Goal: Transaction & Acquisition: Purchase product/service

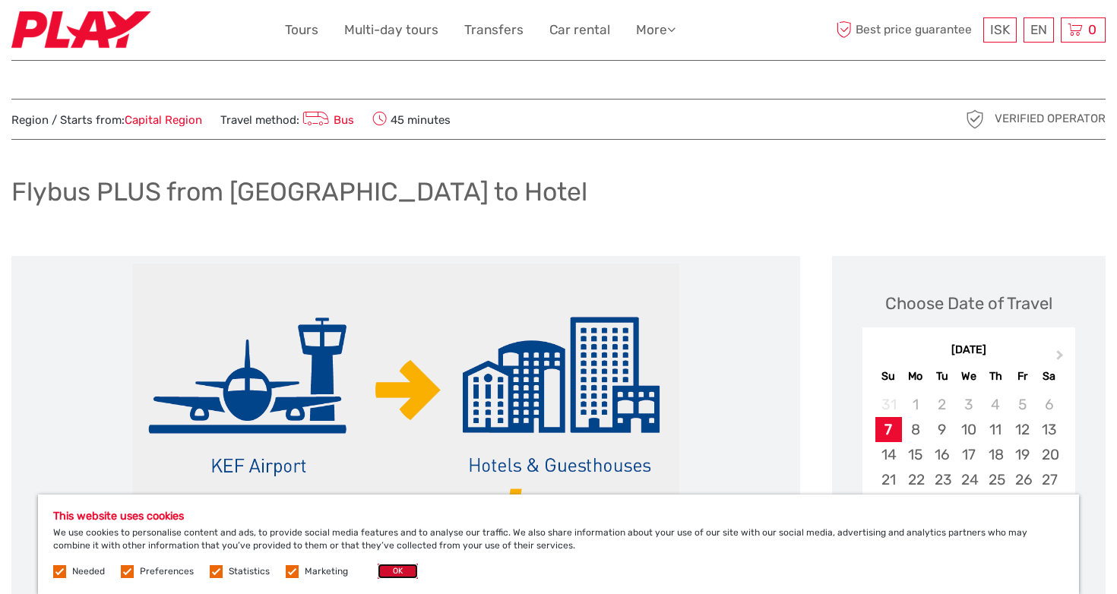
click at [394, 570] on button "OK" at bounding box center [398, 571] width 40 height 15
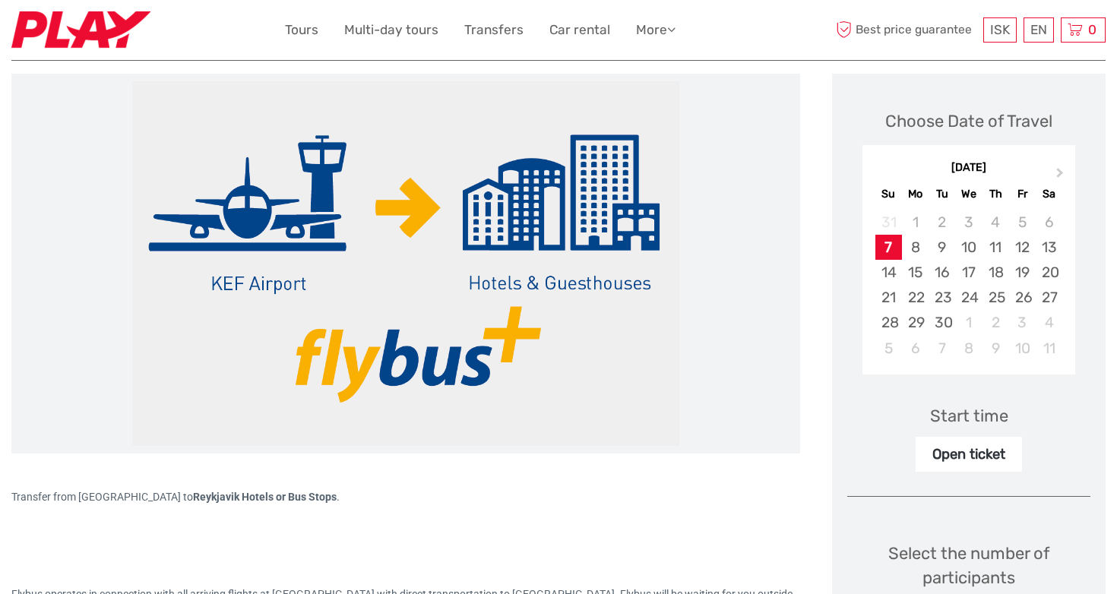
scroll to position [184, 0]
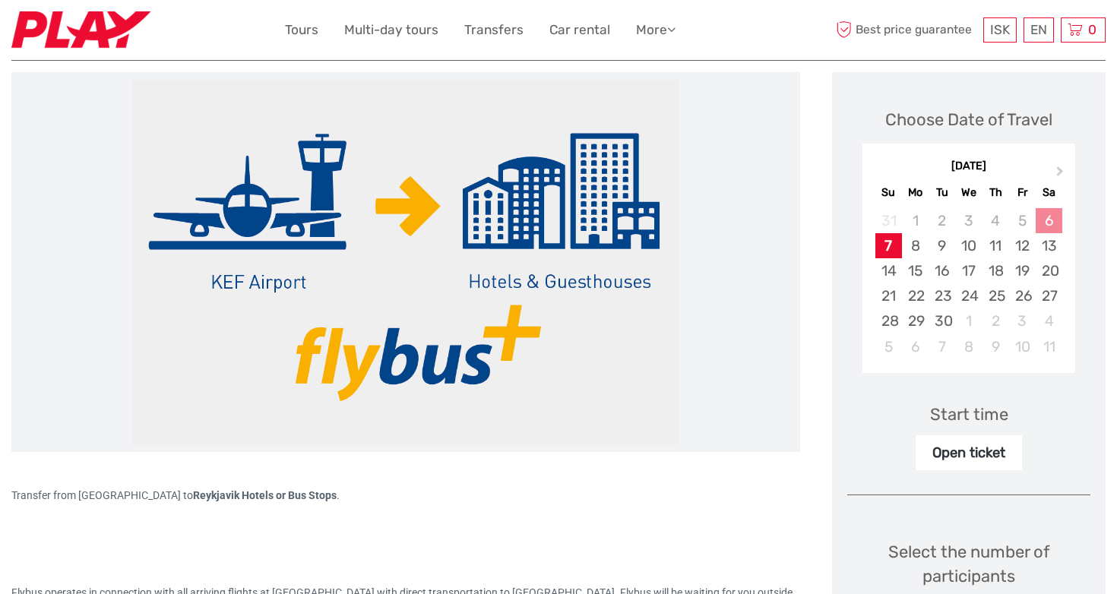
click at [1052, 226] on div "6" at bounding box center [1049, 220] width 27 height 25
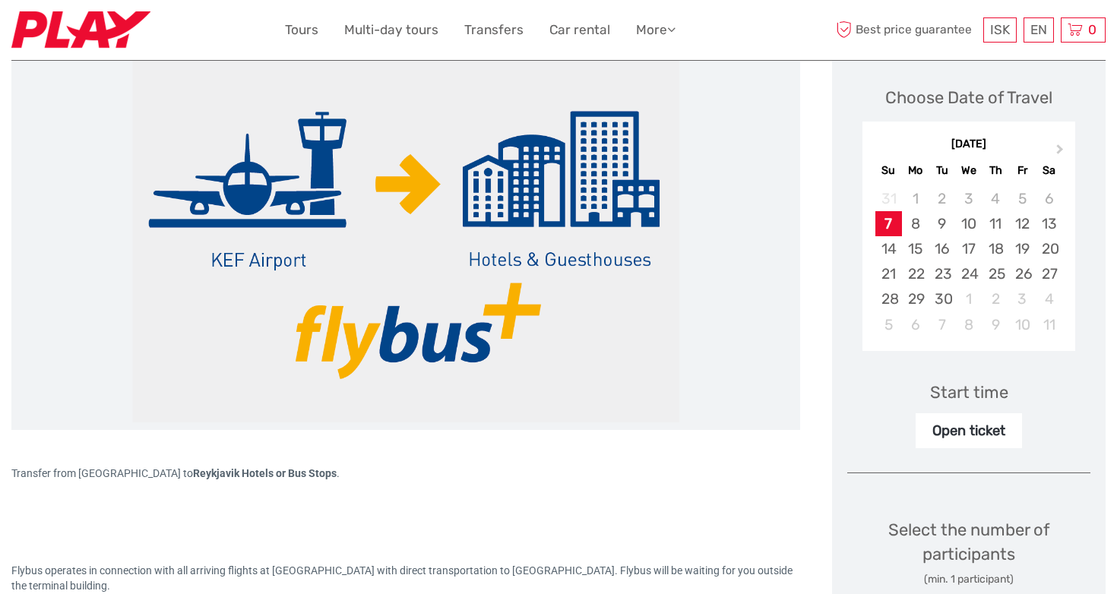
scroll to position [207, 0]
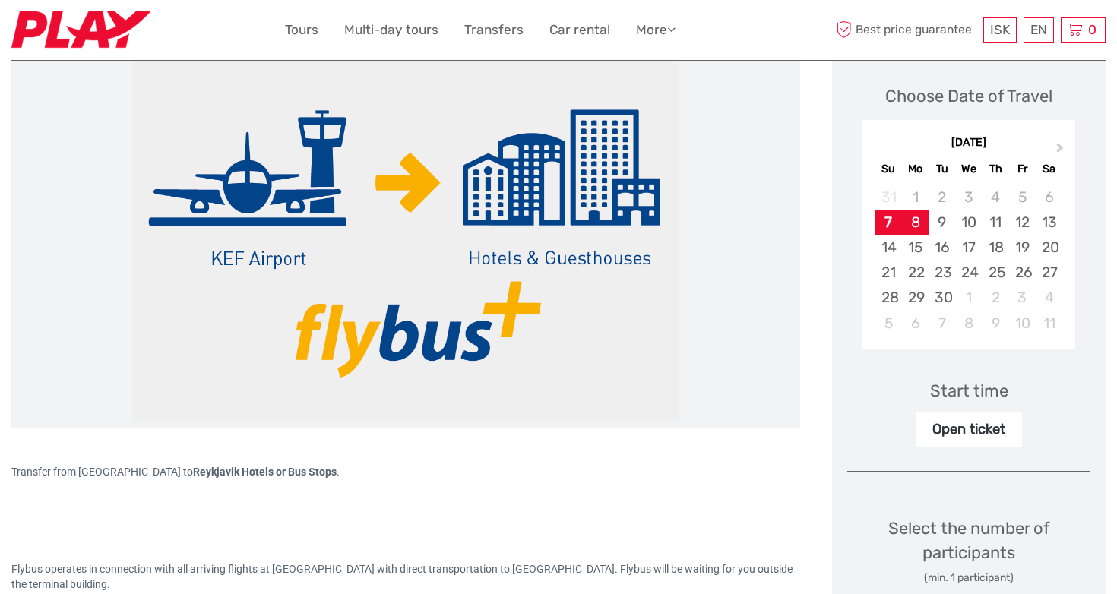
click at [916, 214] on div "8" at bounding box center [915, 222] width 27 height 25
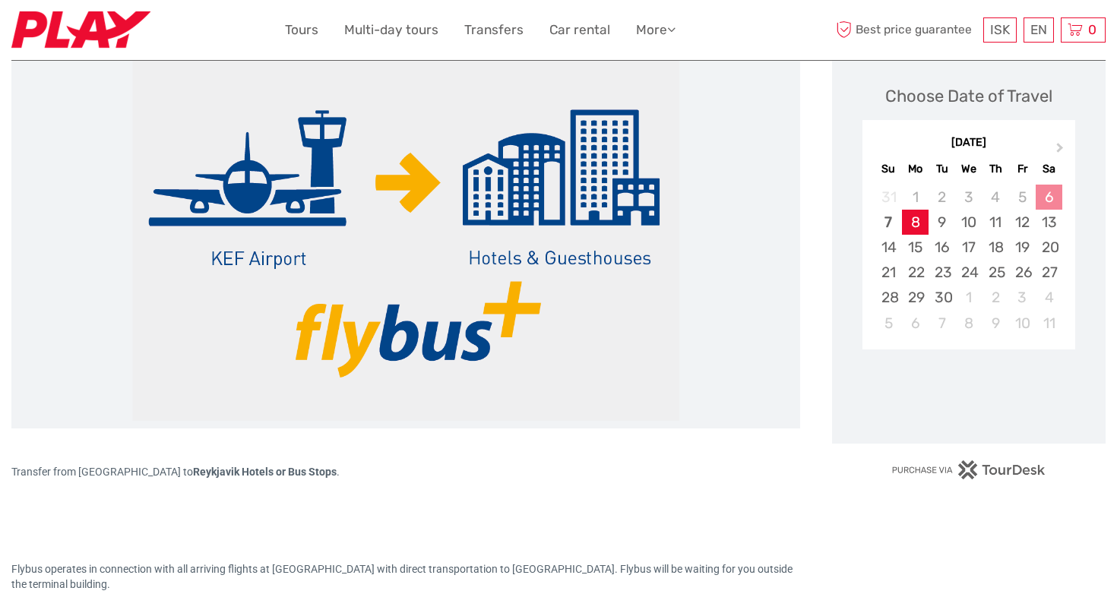
click at [1047, 194] on div "6" at bounding box center [1049, 197] width 27 height 25
click at [1055, 220] on div "13" at bounding box center [1049, 222] width 27 height 25
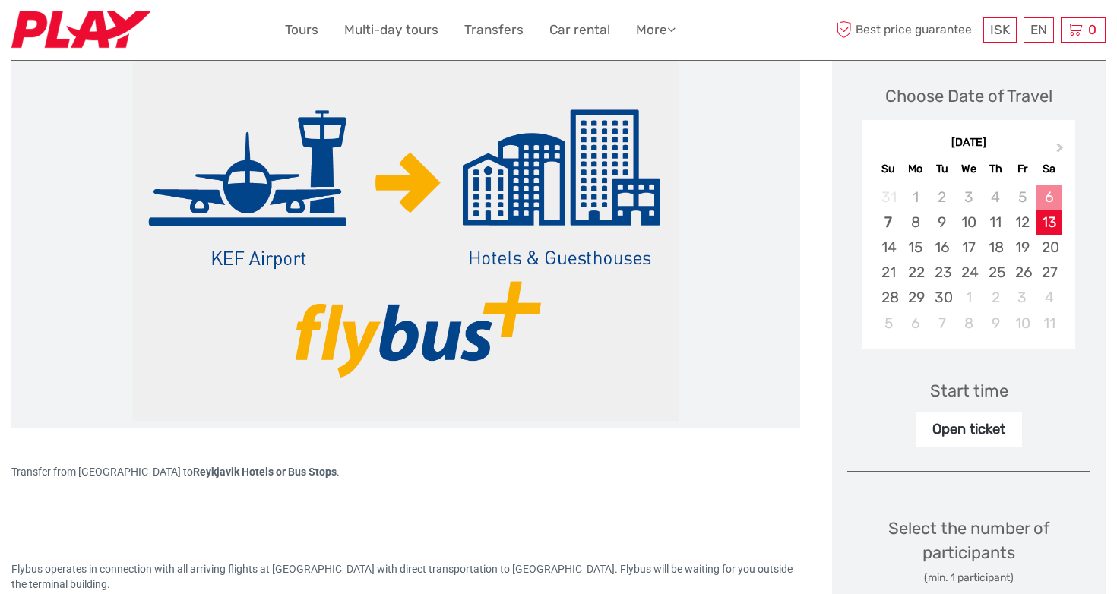
click at [1050, 197] on div "6" at bounding box center [1049, 197] width 27 height 25
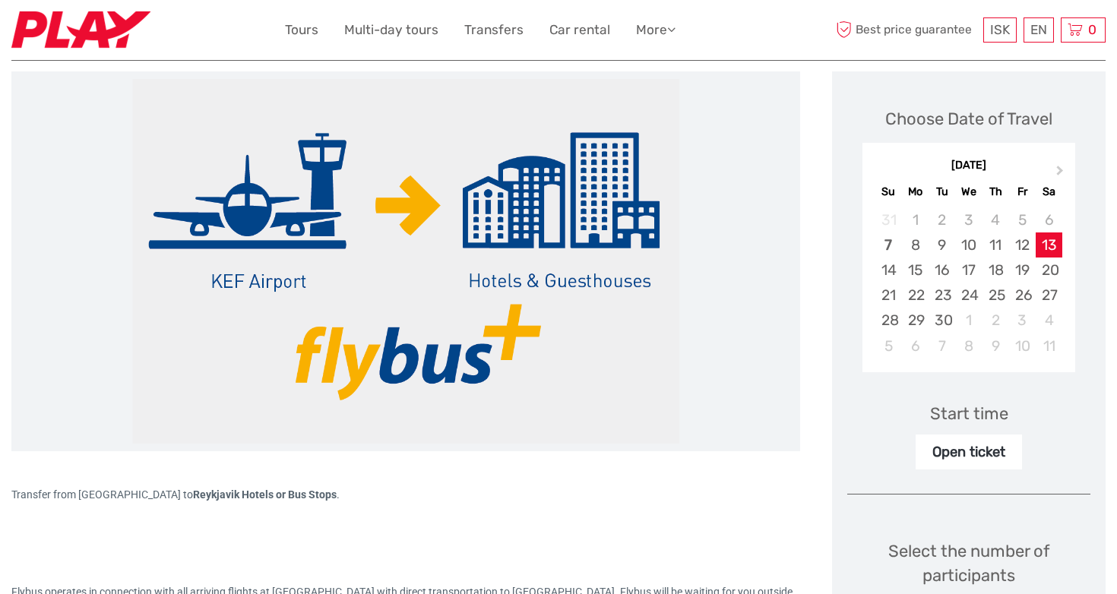
scroll to position [185, 0]
click at [1045, 224] on div "6" at bounding box center [1049, 219] width 27 height 25
click at [879, 244] on div "7" at bounding box center [888, 244] width 27 height 25
click at [1049, 245] on div "13" at bounding box center [1049, 244] width 27 height 25
click at [966, 454] on div "Open ticket" at bounding box center [969, 451] width 106 height 35
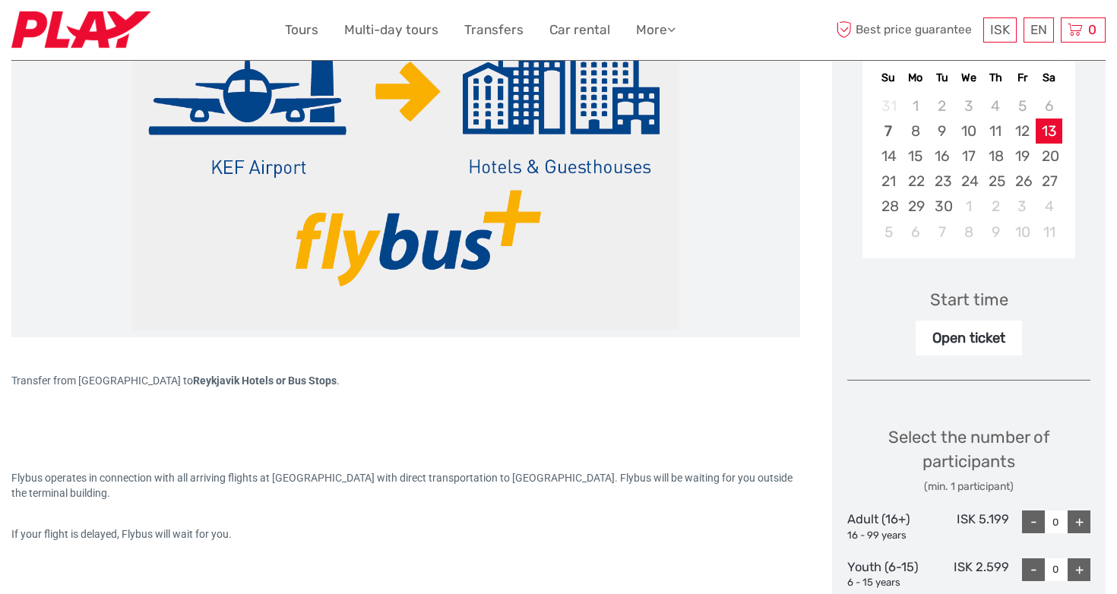
scroll to position [299, 0]
click at [956, 327] on div "Open ticket" at bounding box center [969, 337] width 106 height 35
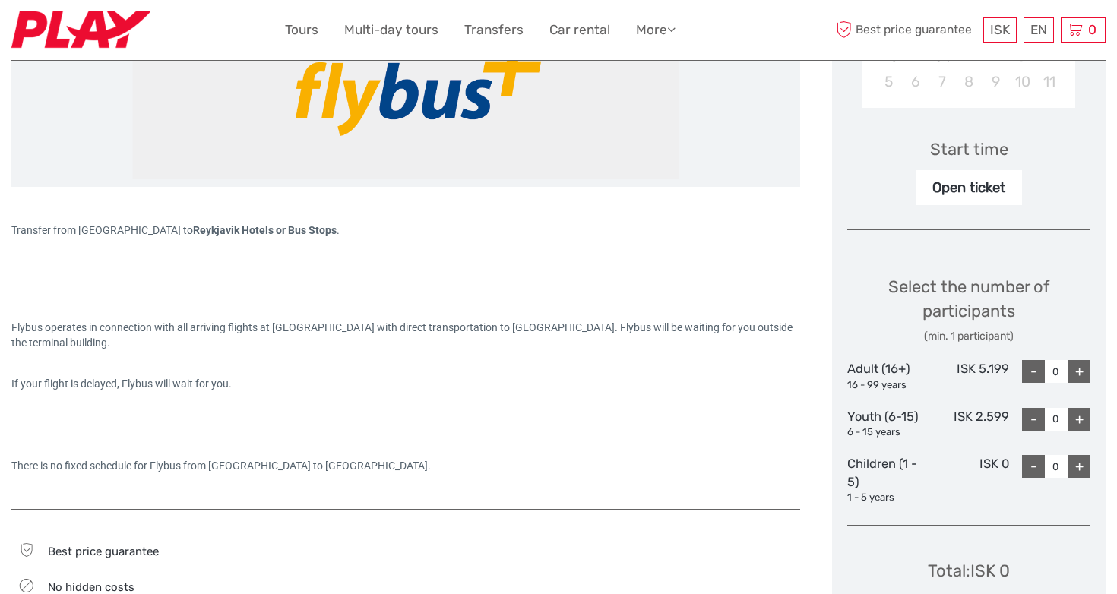
scroll to position [470, 0]
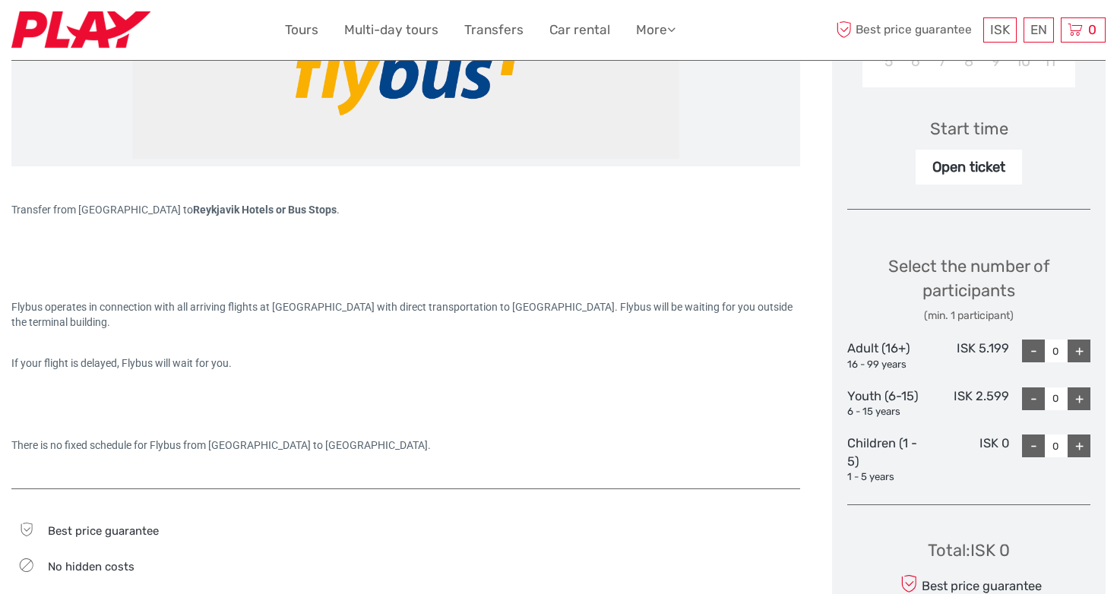
click at [1079, 350] on div "+" at bounding box center [1079, 351] width 23 height 23
type input "2"
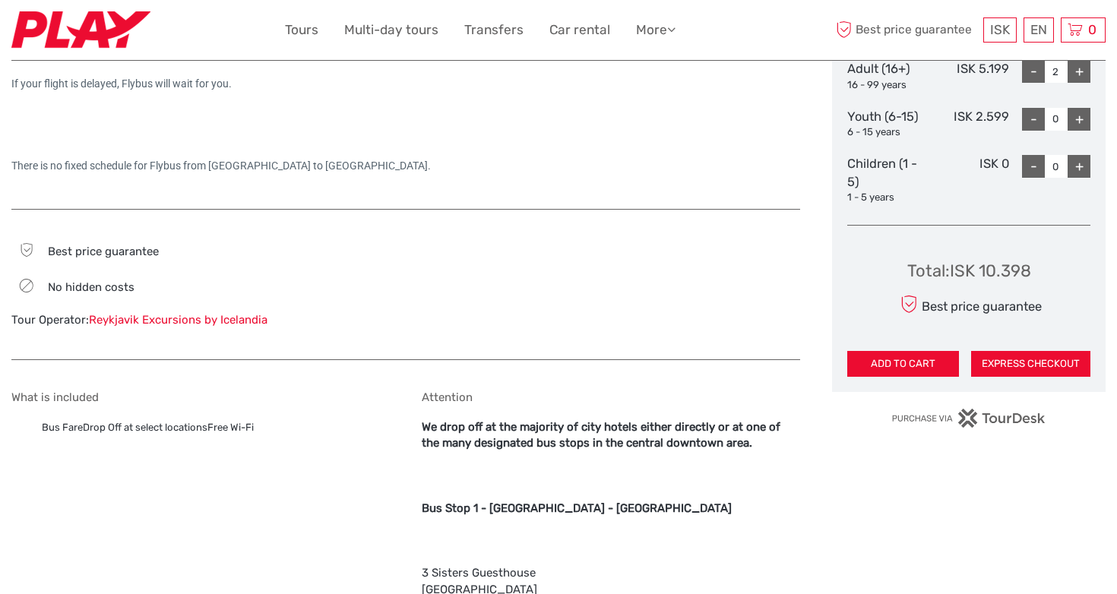
scroll to position [751, 0]
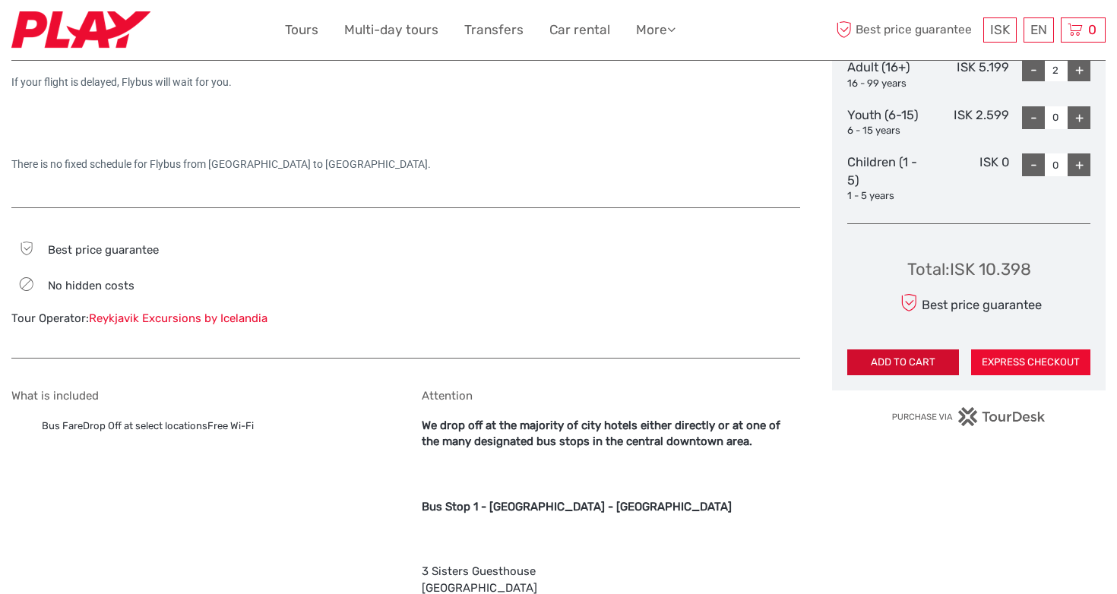
click at [918, 362] on button "ADD TO CART" at bounding box center [903, 363] width 112 height 26
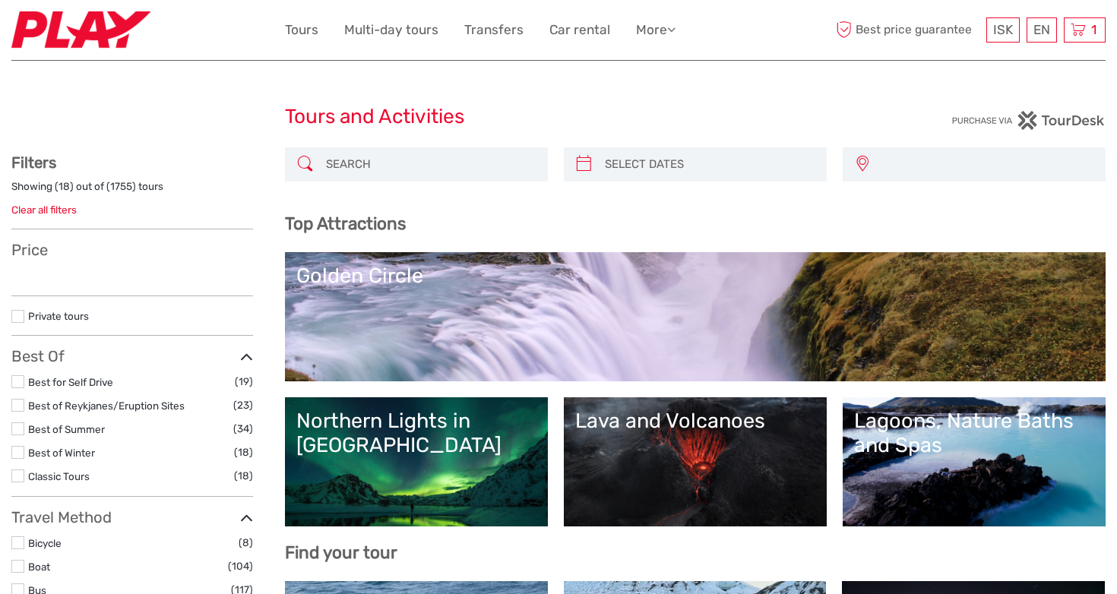
select select
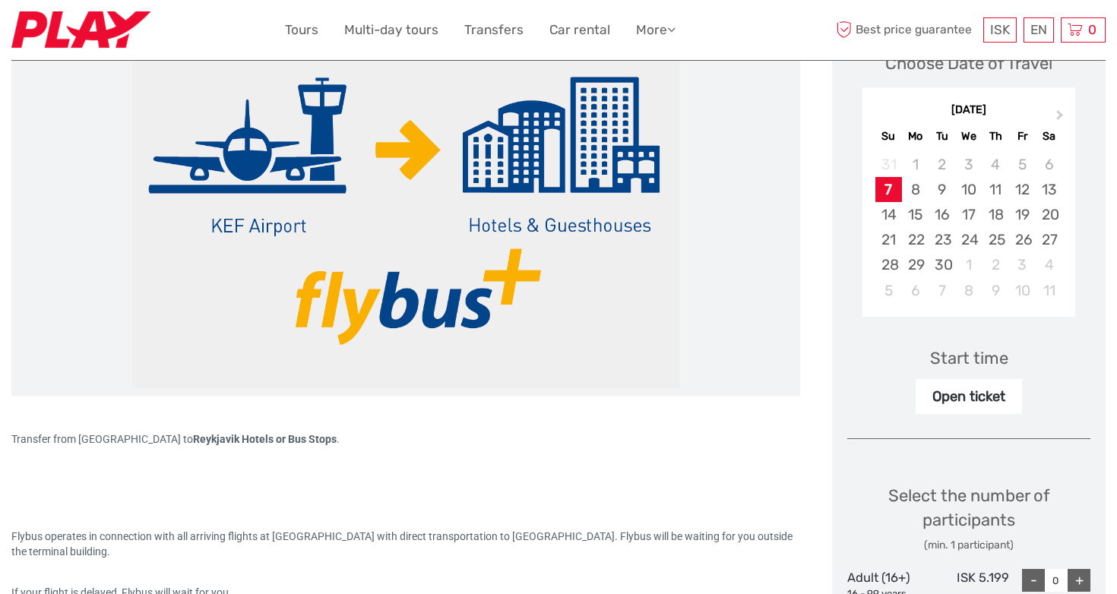
scroll to position [236, 0]
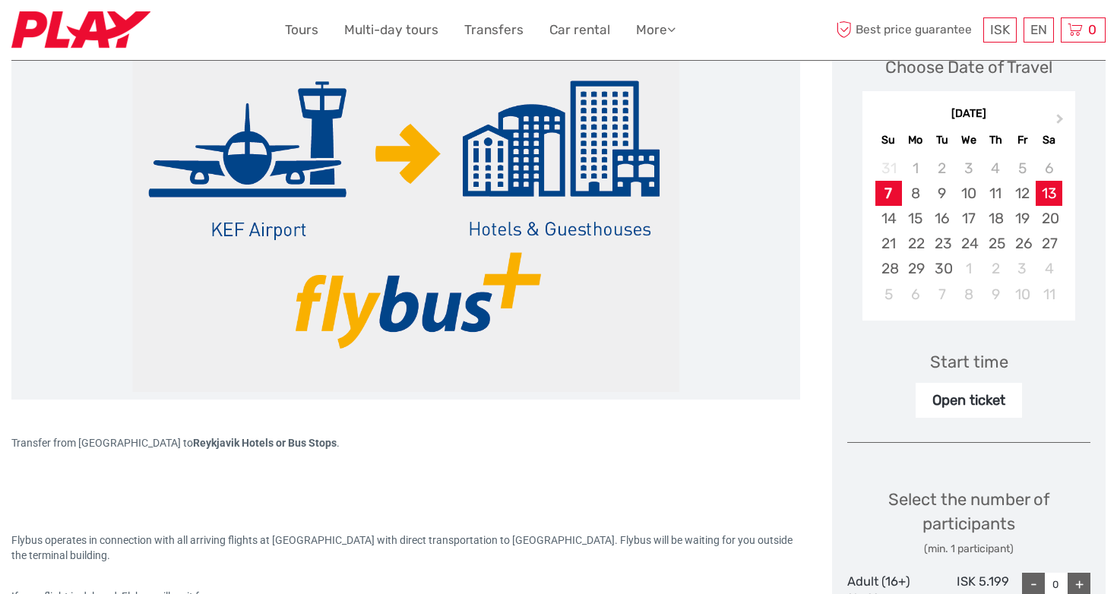
click at [1050, 184] on div "13" at bounding box center [1049, 193] width 27 height 25
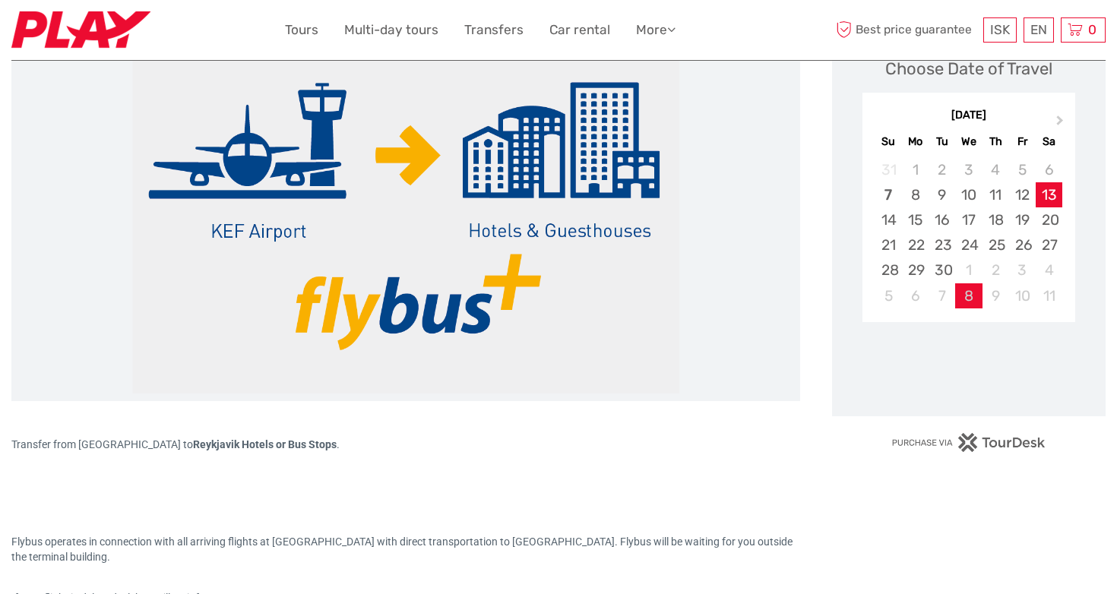
scroll to position [328, 0]
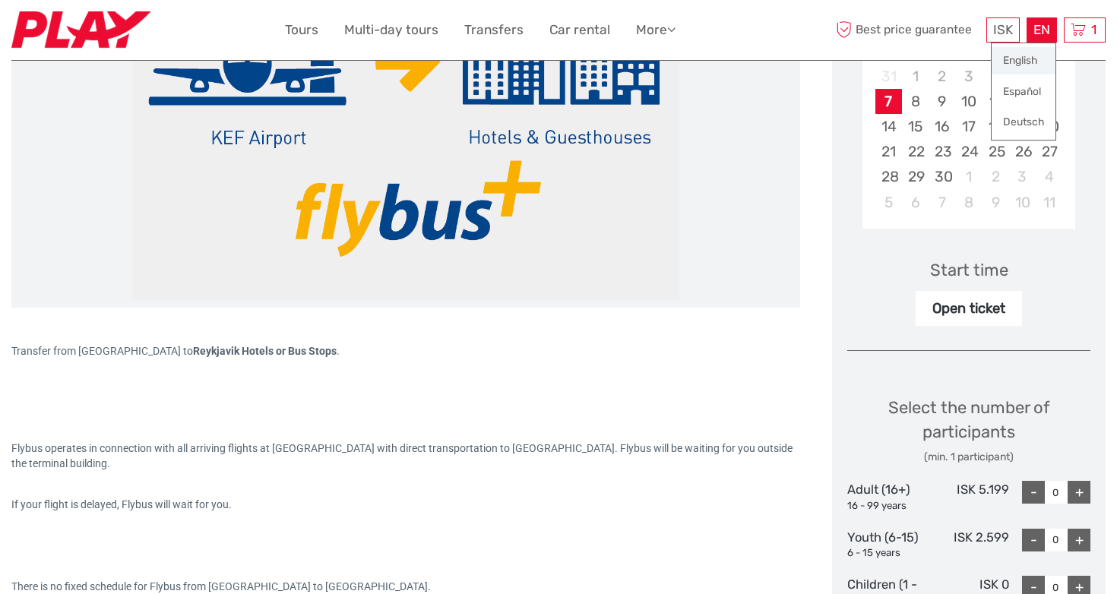
click at [1035, 59] on link "English" at bounding box center [1024, 60] width 64 height 27
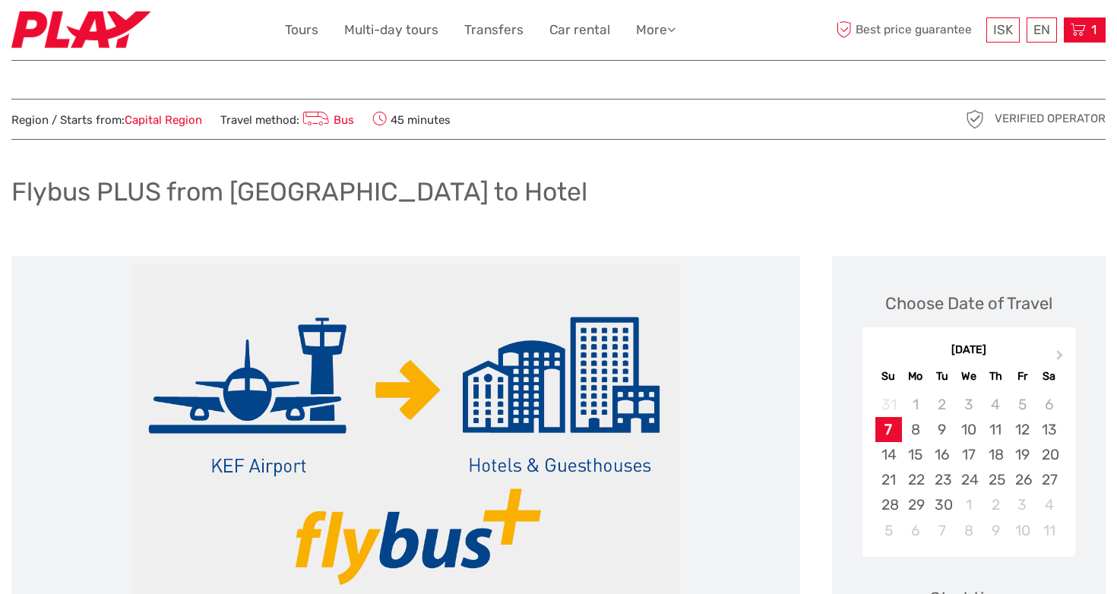
click at [1086, 33] on div "1 Items Flybus PLUS from Keflavik Airport to Hotel 2x Adult (16+) Saturday, 13 …" at bounding box center [1085, 29] width 42 height 25
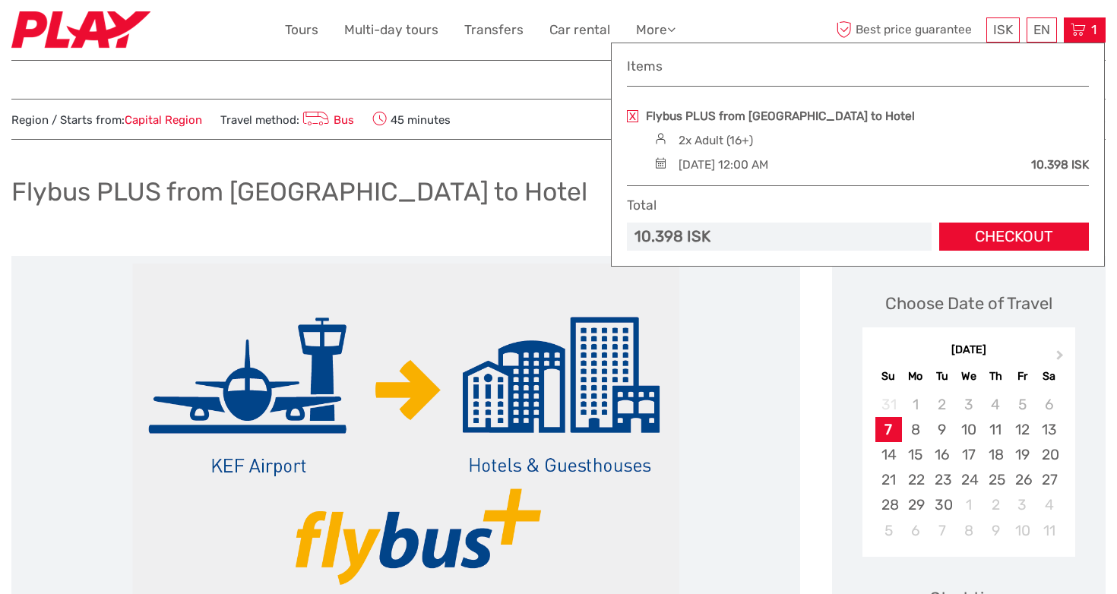
click at [661, 165] on img at bounding box center [660, 162] width 21 height 11
click at [790, 21] on div "ISK ISK € $ £ EN English Español Deutsch Tours Multi-day tours Transfers Car re…" at bounding box center [558, 29] width 547 height 37
click at [667, 375] on img at bounding box center [405, 446] width 547 height 365
click at [764, 24] on div "ISK ISK € $ £ EN English Español Deutsch Tours Multi-day tours Transfers Car re…" at bounding box center [558, 29] width 547 height 37
click at [551, 193] on div "Flybus PLUS from [GEOGRAPHIC_DATA] to Hotel" at bounding box center [558, 197] width 1094 height 55
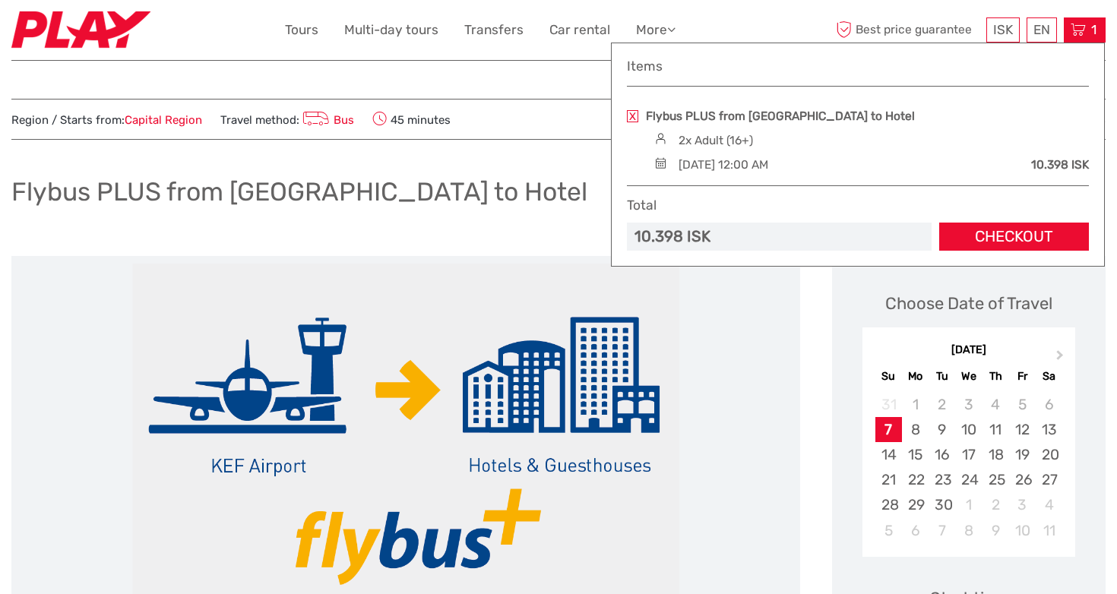
click at [737, 160] on div "[DATE] 12:00 AM" at bounding box center [724, 165] width 90 height 17
click at [669, 169] on div "Saturday, 13 September 2025 - 12:00 AM 10.398 ISK" at bounding box center [869, 165] width 438 height 17
click at [833, 240] on div "10.398 ISK" at bounding box center [779, 237] width 305 height 28
drag, startPoint x: 236, startPoint y: 20, endPoint x: 214, endPoint y: 20, distance: 22.0
click at [236, 20] on div at bounding box center [148, 29] width 274 height 37
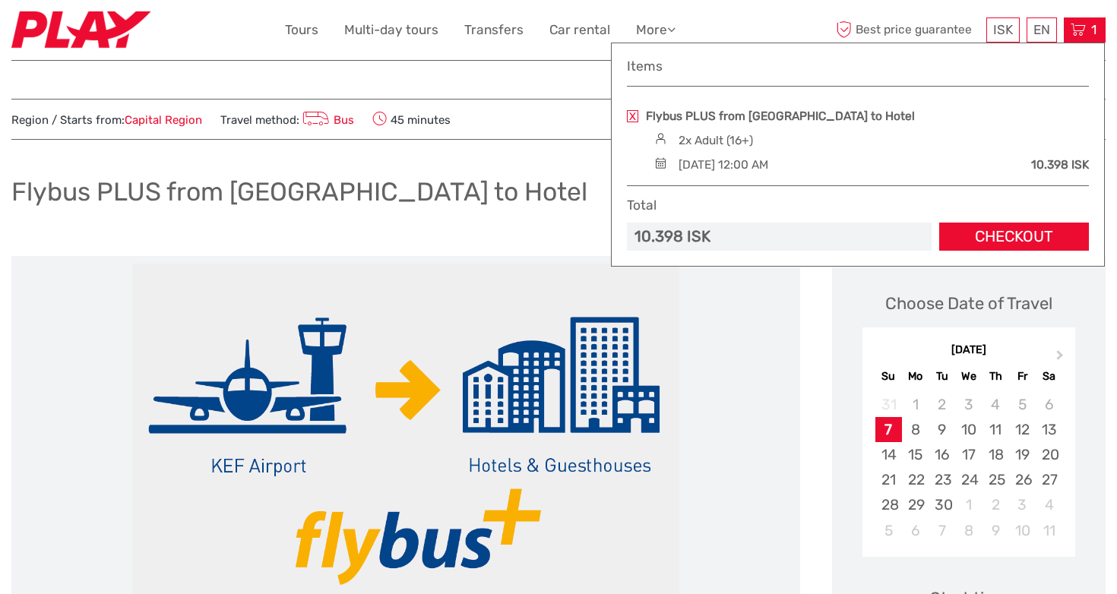
click at [98, 21] on img at bounding box center [80, 29] width 139 height 37
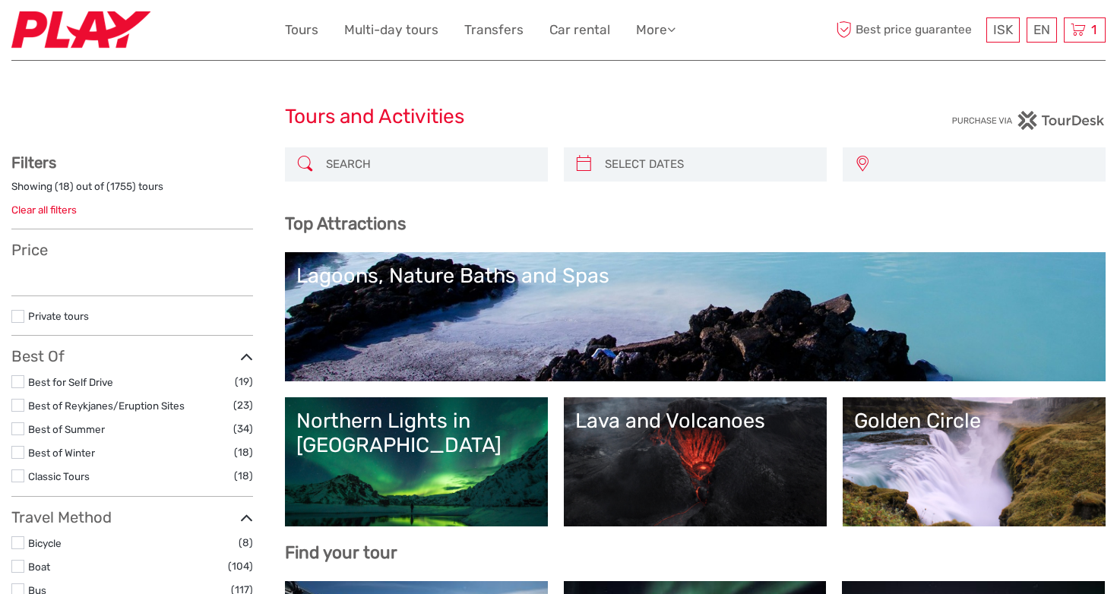
select select
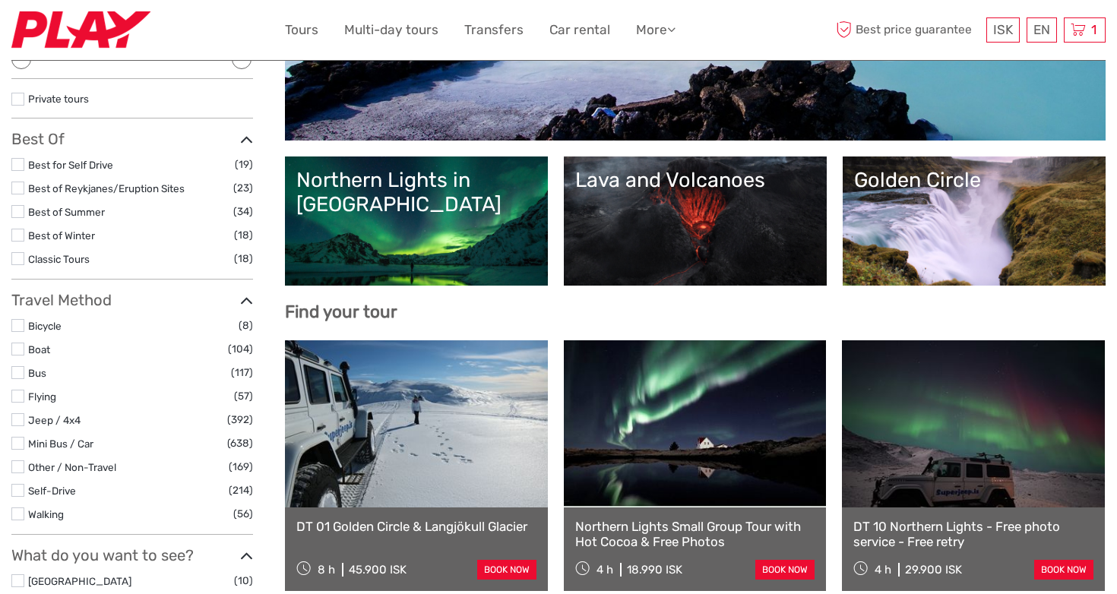
scroll to position [232, 0]
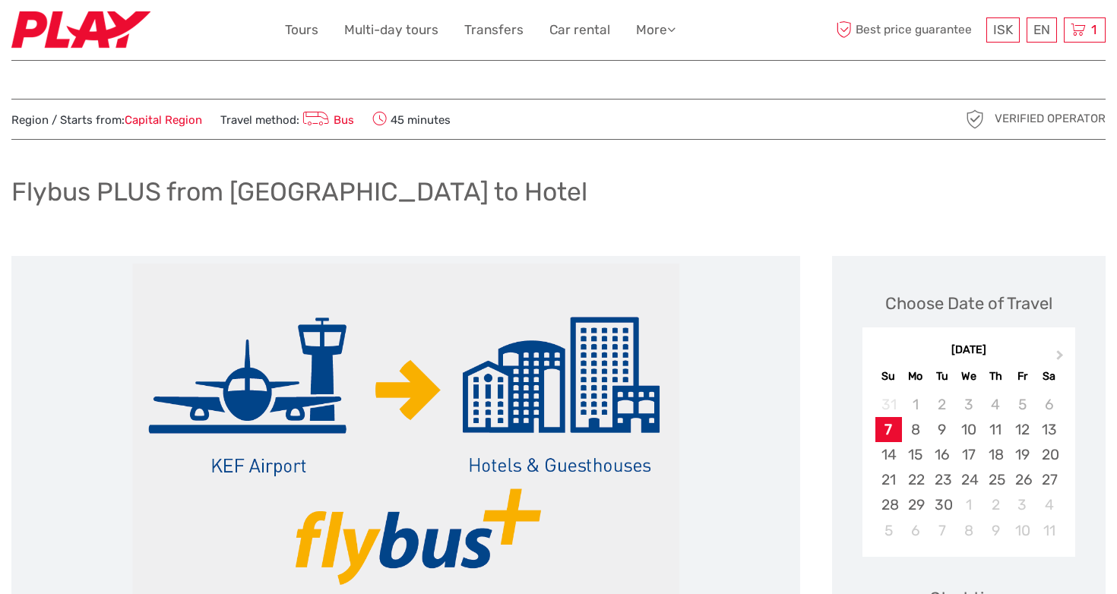
click at [416, 123] on span "45 minutes" at bounding box center [411, 119] width 78 height 21
click at [321, 110] on icon at bounding box center [315, 119] width 27 height 21
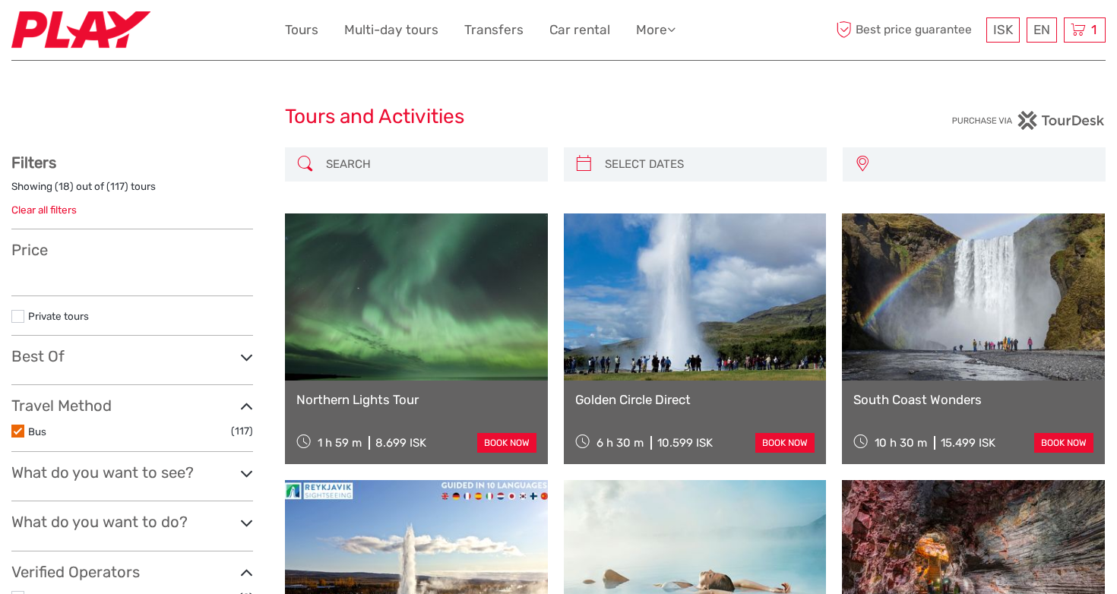
select select
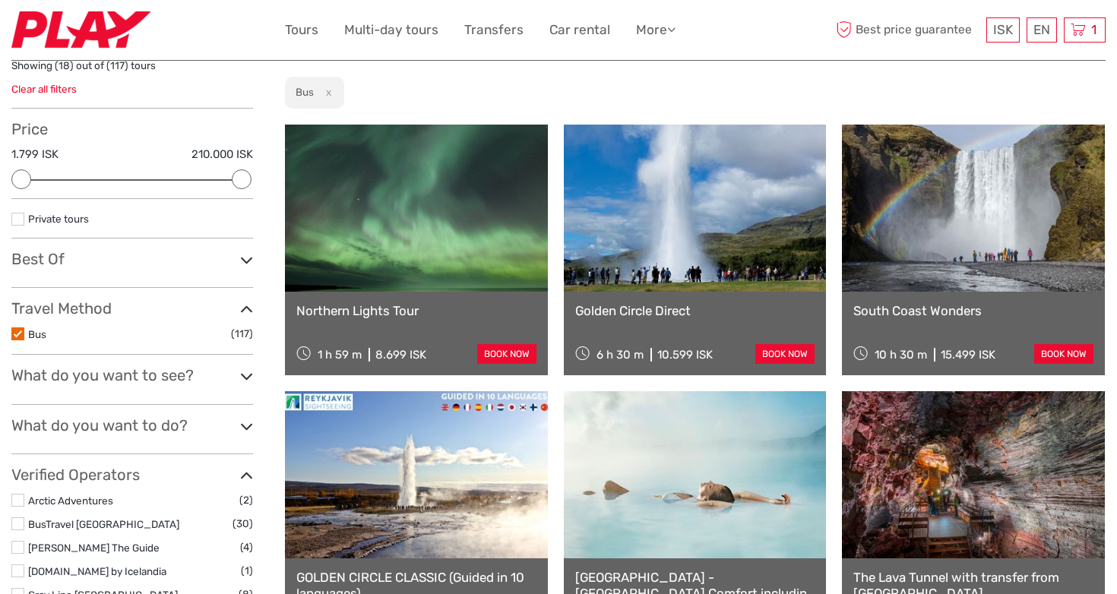
scroll to position [122, 0]
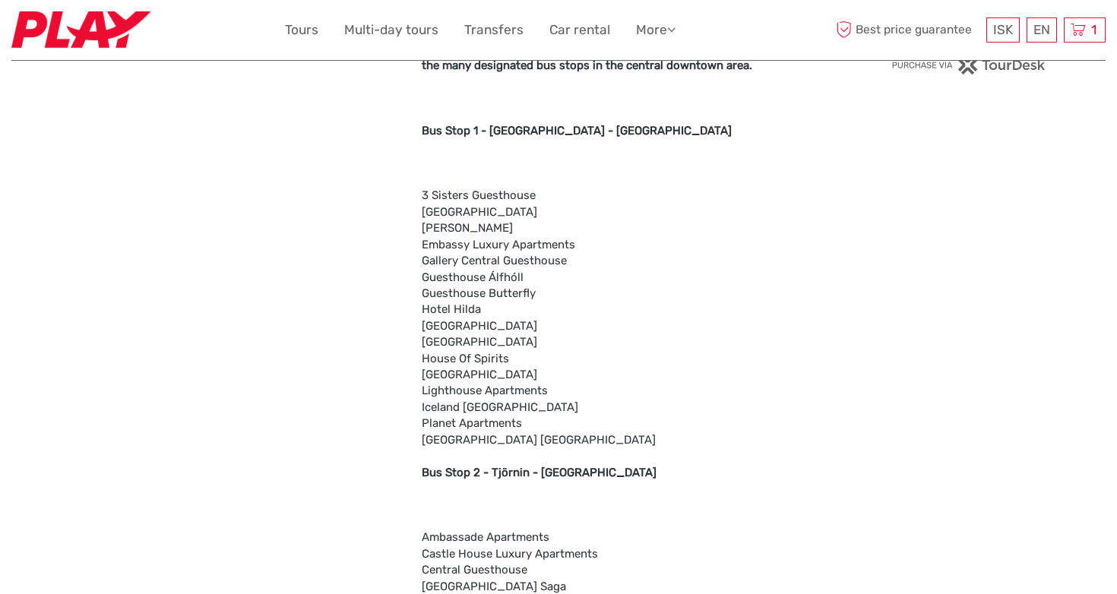
scroll to position [837, 0]
